Goal: Task Accomplishment & Management: Manage account settings

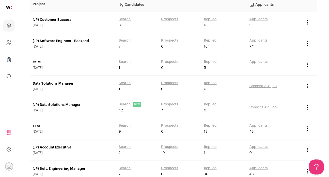
scroll to position [85, 0]
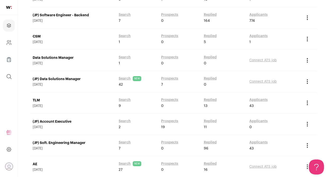
click at [77, 145] on link "(JP) Soft. Engineering Manager" at bounding box center [73, 143] width 81 height 5
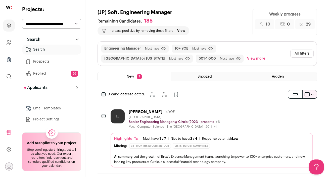
click at [232, 114] on div "LL [PERSON_NAME] 14 YOE [GEOGRAPHIC_DATA] Senior Engineering Manager @ Circle (…" at bounding box center [211, 119] width 202 height 19
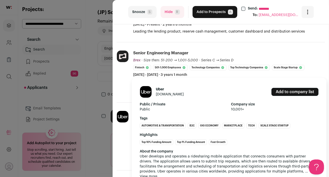
scroll to position [167, 0]
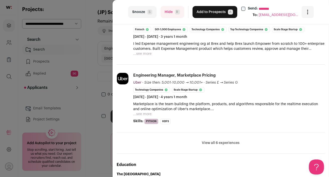
click at [212, 144] on button "View all 6 experiences" at bounding box center [221, 143] width 38 height 5
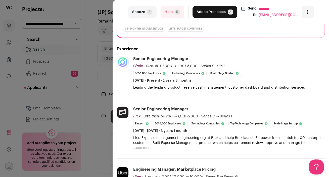
scroll to position [0, 0]
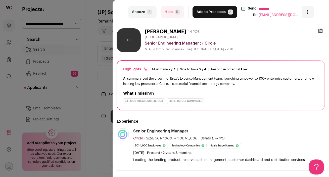
click at [321, 31] on icon at bounding box center [319, 30] width 5 height 5
click at [210, 13] on button "Add to Prospects A" at bounding box center [214, 12] width 45 height 12
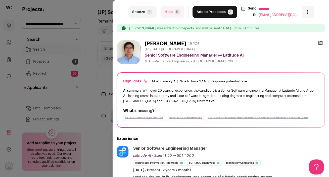
click at [169, 14] on button "Hide R" at bounding box center [172, 12] width 24 height 12
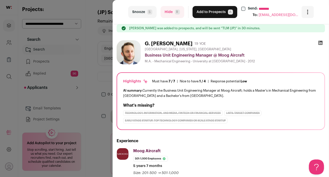
click at [169, 12] on button "Hide R" at bounding box center [172, 12] width 24 height 12
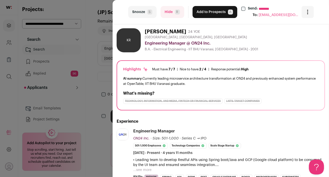
click at [161, 13] on button "Hide R" at bounding box center [172, 12] width 24 height 12
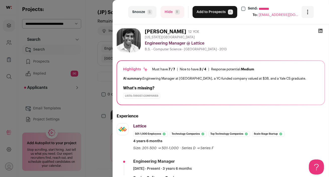
click at [170, 15] on button "Hide R" at bounding box center [172, 12] width 24 height 12
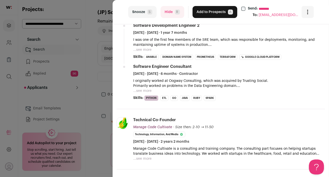
scroll to position [279, 0]
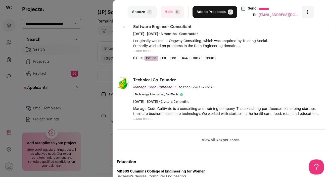
click at [221, 141] on button "View all 6 experiences" at bounding box center [221, 140] width 38 height 5
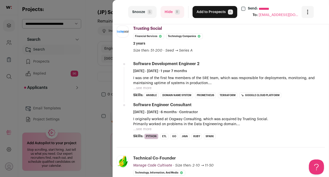
scroll to position [111, 0]
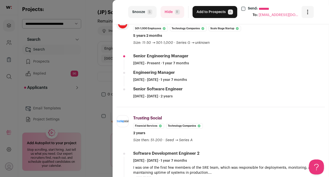
click at [167, 14] on button "Hide R" at bounding box center [172, 12] width 24 height 12
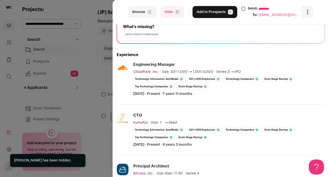
scroll to position [67, 0]
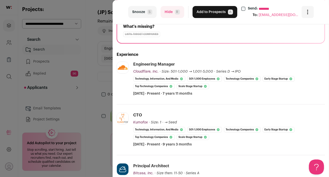
click at [168, 13] on button "Hide R" at bounding box center [172, 12] width 24 height 12
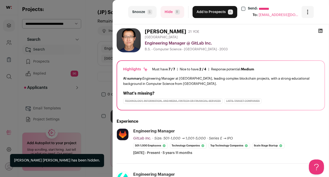
click at [168, 13] on button "Hide R" at bounding box center [172, 12] width 24 height 12
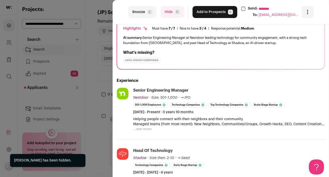
scroll to position [41, 0]
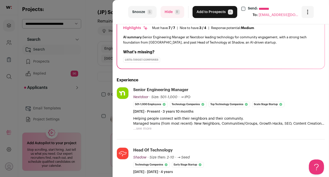
click at [145, 129] on button "...see more" at bounding box center [142, 128] width 18 height 5
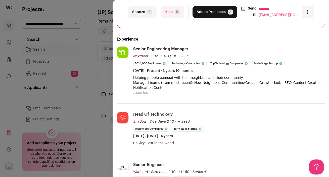
scroll to position [115, 0]
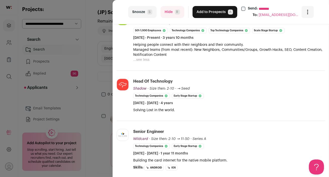
click at [167, 10] on button "Hide R" at bounding box center [172, 12] width 24 height 12
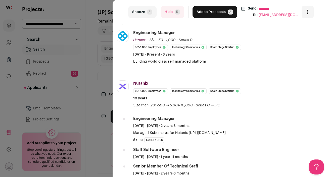
scroll to position [0, 0]
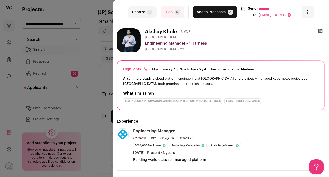
click at [203, 14] on button "Add to Prospects A" at bounding box center [214, 12] width 45 height 12
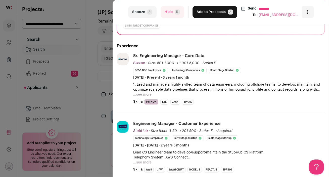
scroll to position [95, 0]
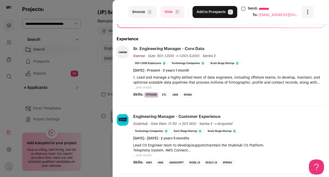
click at [140, 87] on button "...see more" at bounding box center [142, 87] width 18 height 5
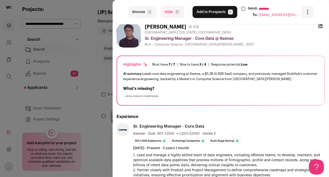
scroll to position [0, 0]
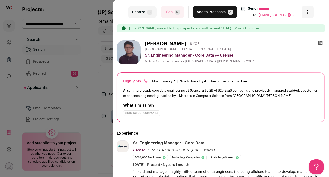
click at [207, 16] on button "Add to Prospects A" at bounding box center [214, 12] width 45 height 12
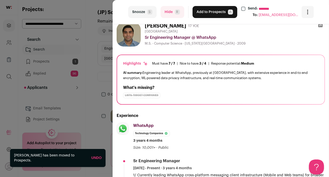
scroll to position [20, 0]
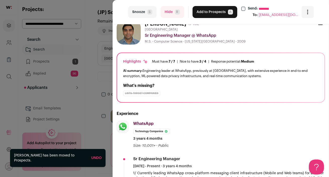
click at [169, 16] on button "Hide R" at bounding box center [172, 12] width 24 height 12
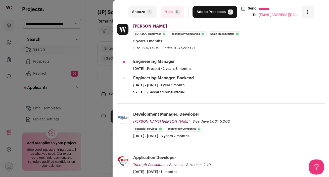
scroll to position [0, 0]
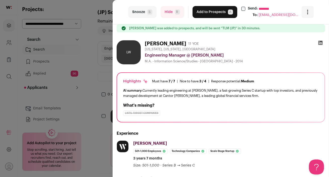
click at [320, 43] on icon at bounding box center [319, 42] width 5 height 5
click at [170, 13] on button "Hide R" at bounding box center [172, 12] width 24 height 12
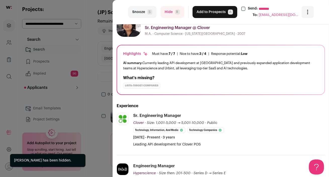
scroll to position [29, 0]
